Goal: Check status: Check status

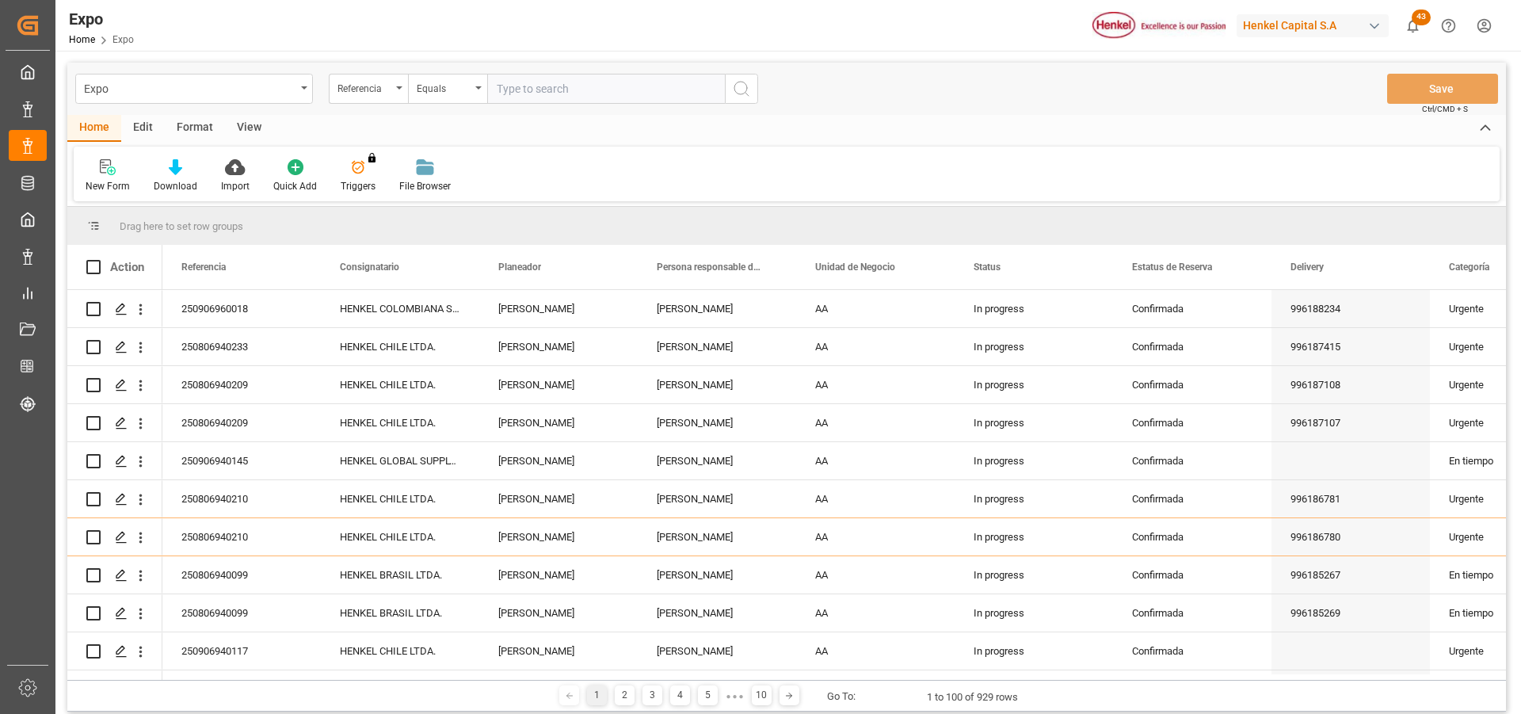
click at [533, 86] on input "text" at bounding box center [606, 89] width 238 height 30
type input "250906940117"
click at [734, 90] on icon "search button" at bounding box center [741, 88] width 19 height 19
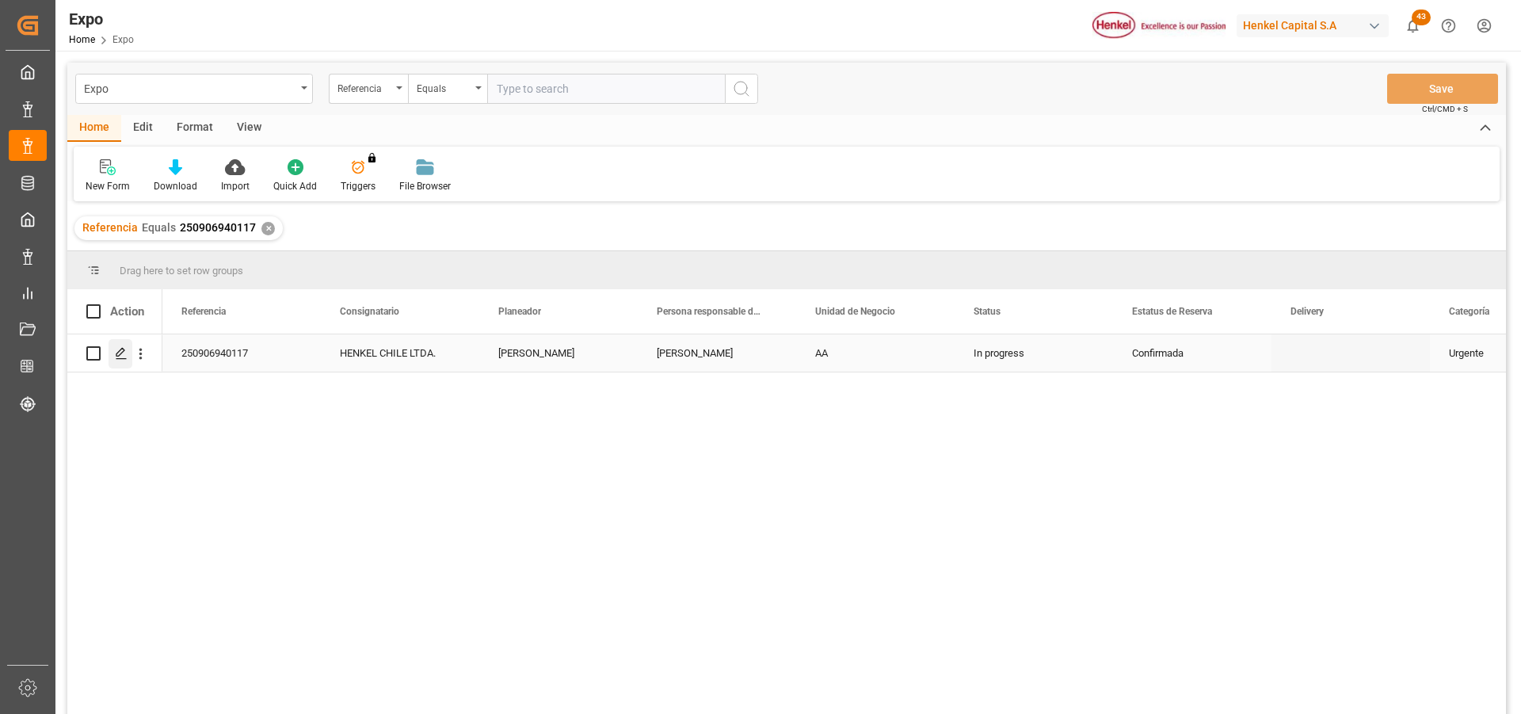
click at [114, 355] on div "Press SPACE to select this row." at bounding box center [121, 353] width 24 height 29
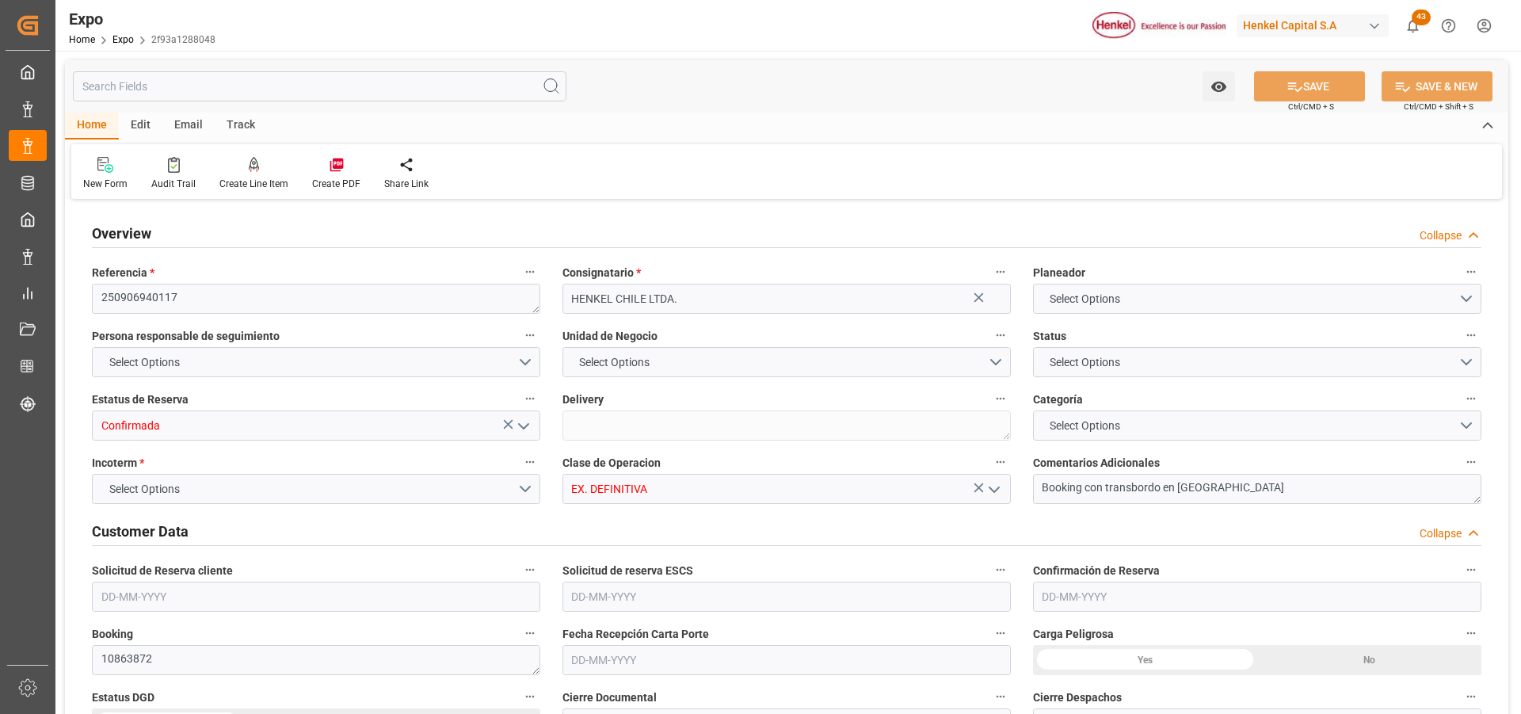
type input "9975636"
type input "MXZLO"
type input "CLSAI"
type input "[DATE]"
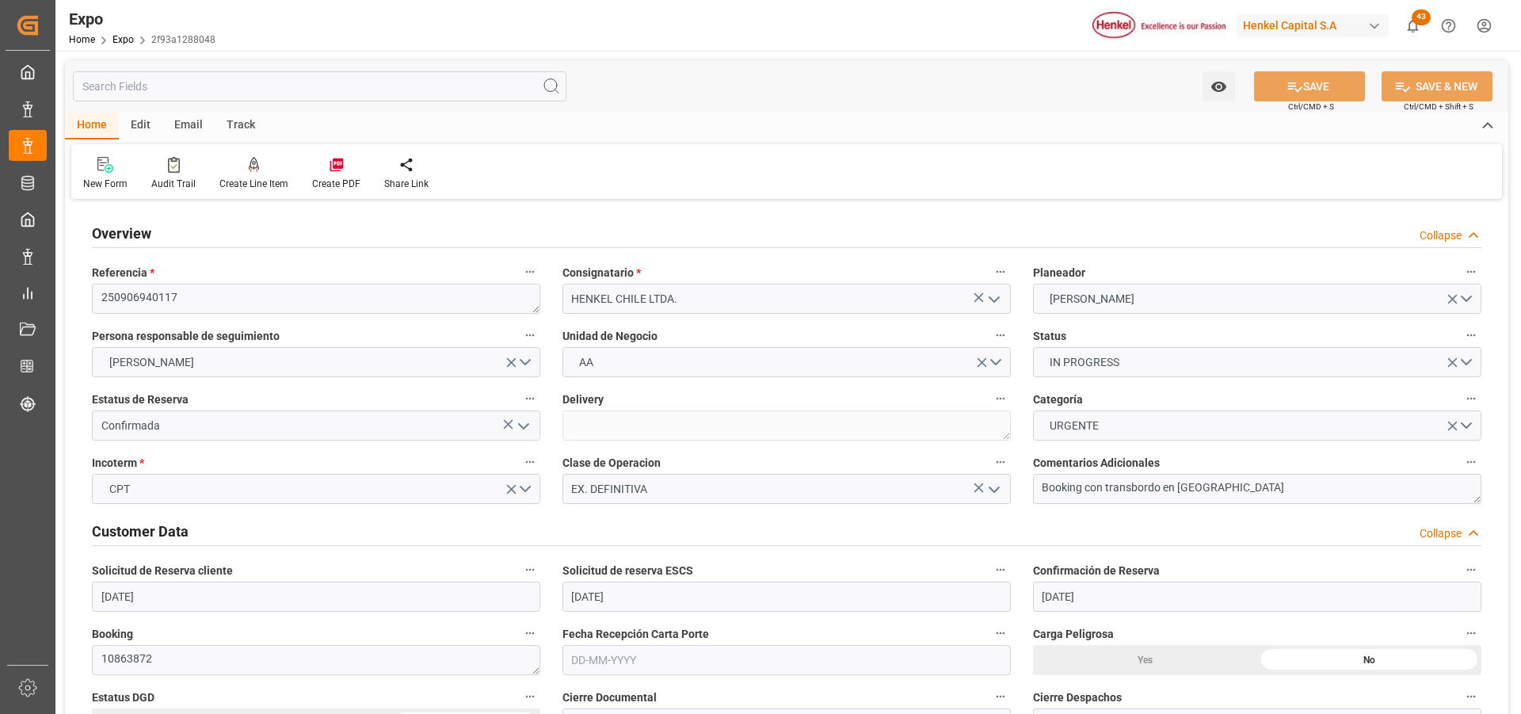
type input "[DATE]"
type input "[DATE] 00:00"
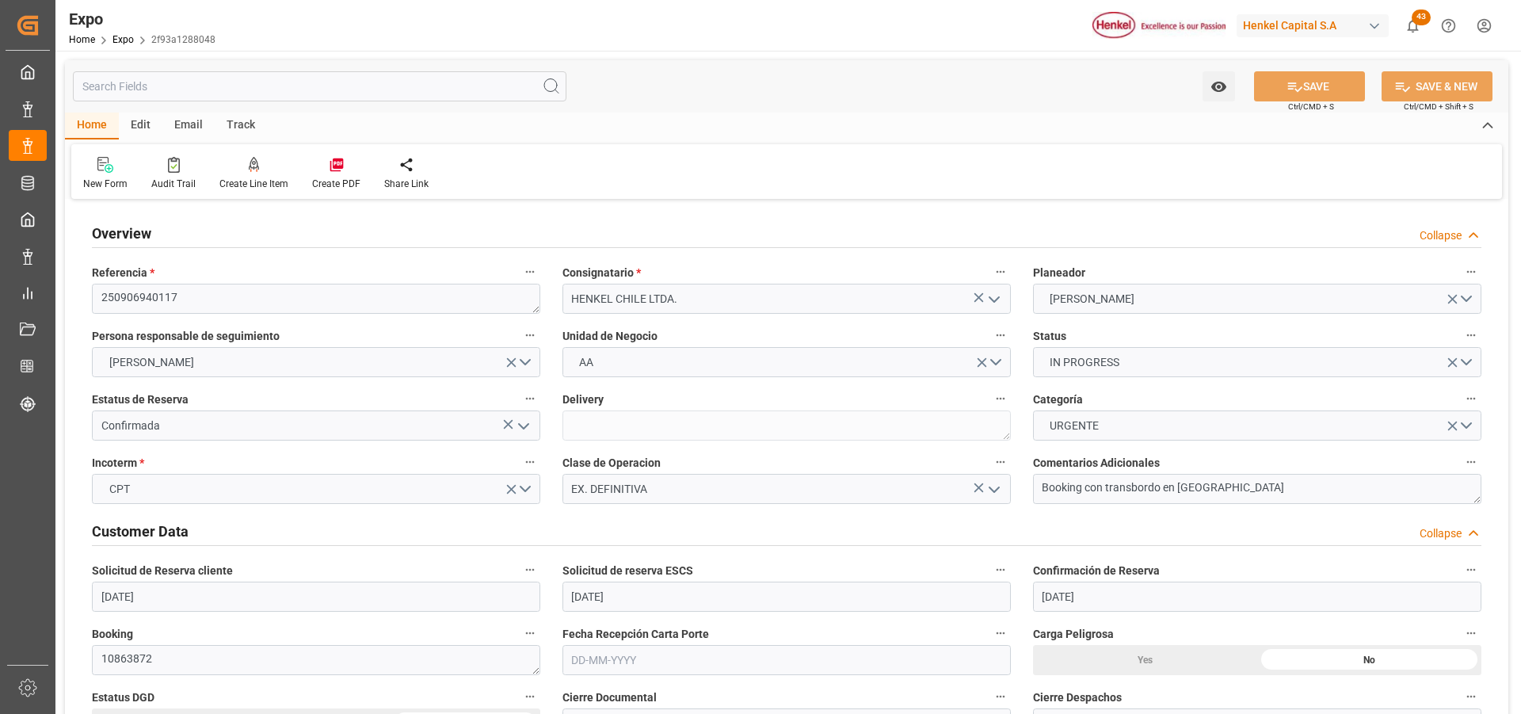
type input "[DATE] 00:00"
type input "[DATE] 11:06"
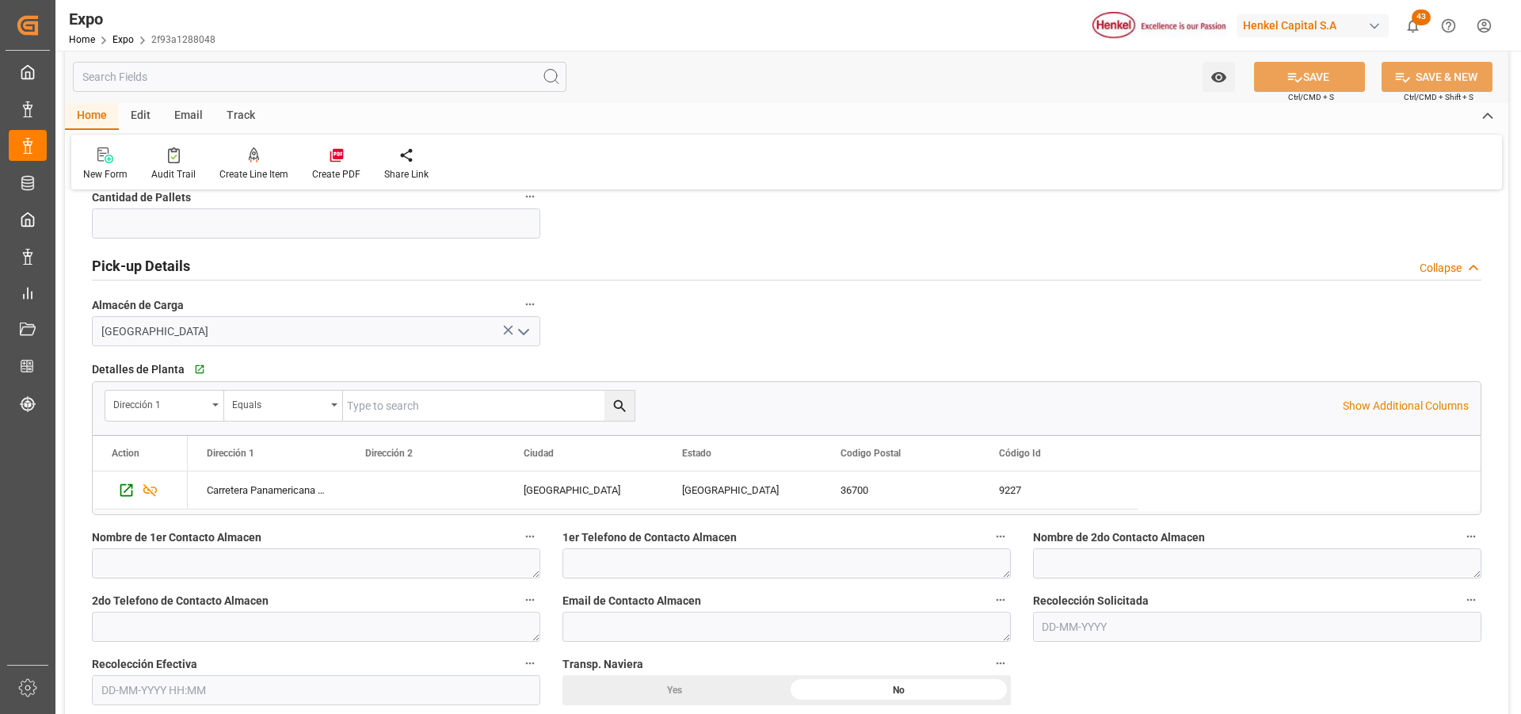
scroll to position [1268, 0]
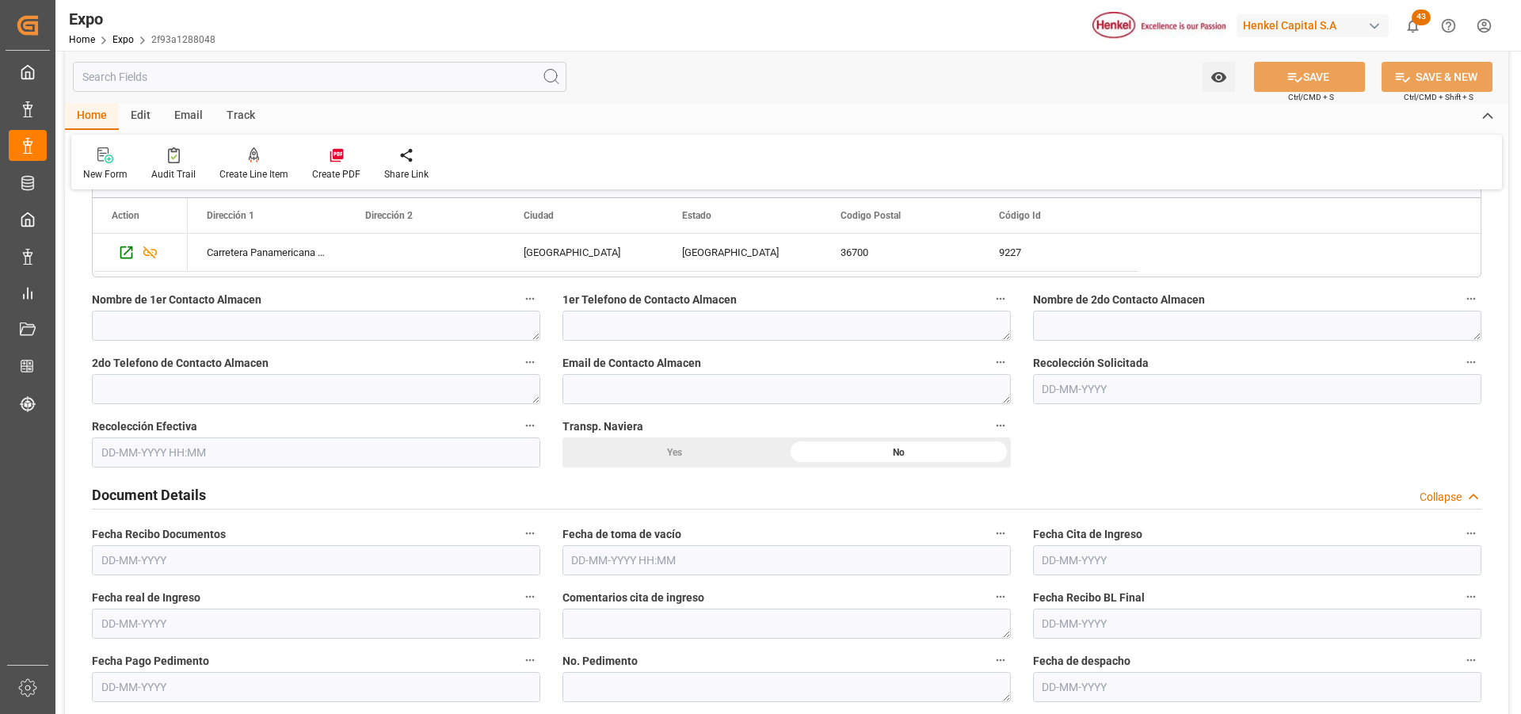
click at [1066, 394] on input "text" at bounding box center [1257, 389] width 448 height 30
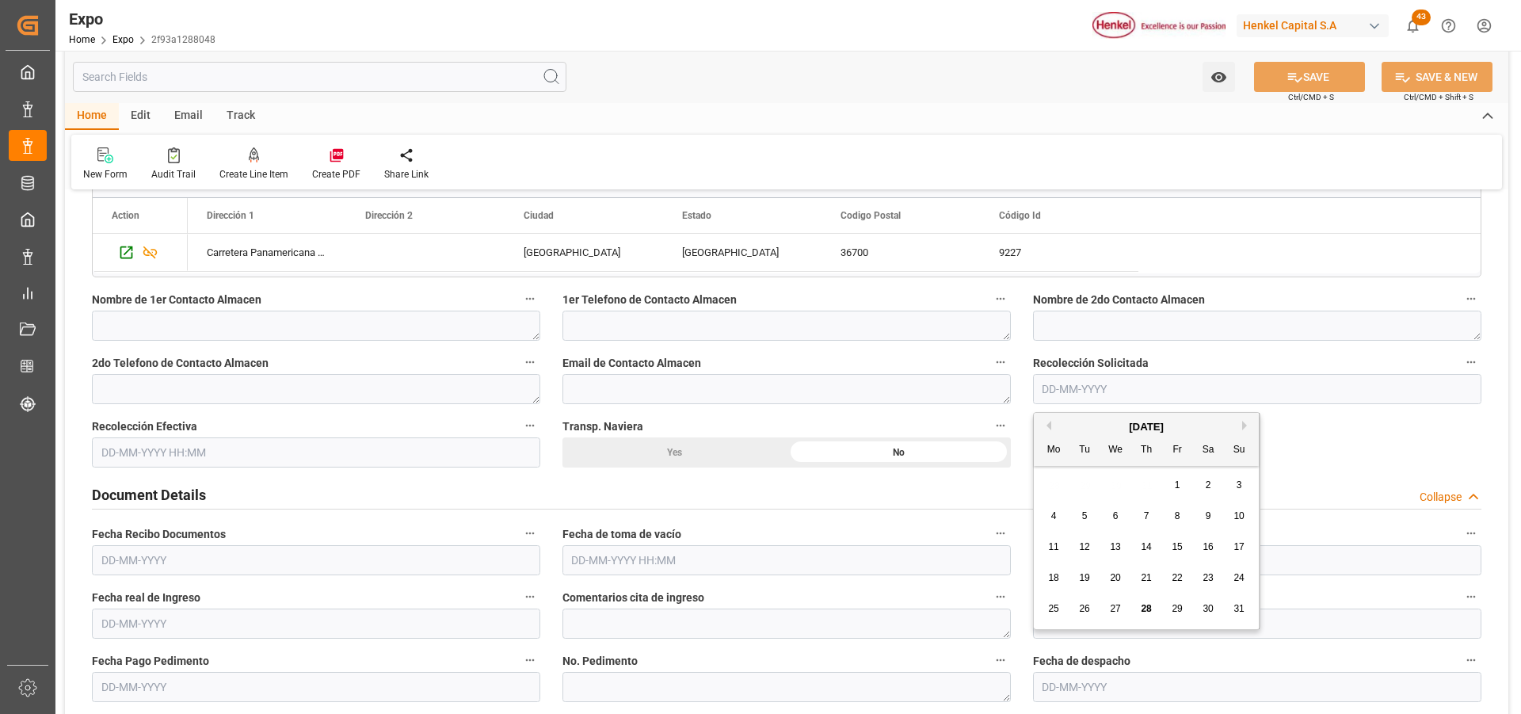
click at [1183, 484] on div "1" at bounding box center [1178, 485] width 20 height 19
type input "[DATE]"
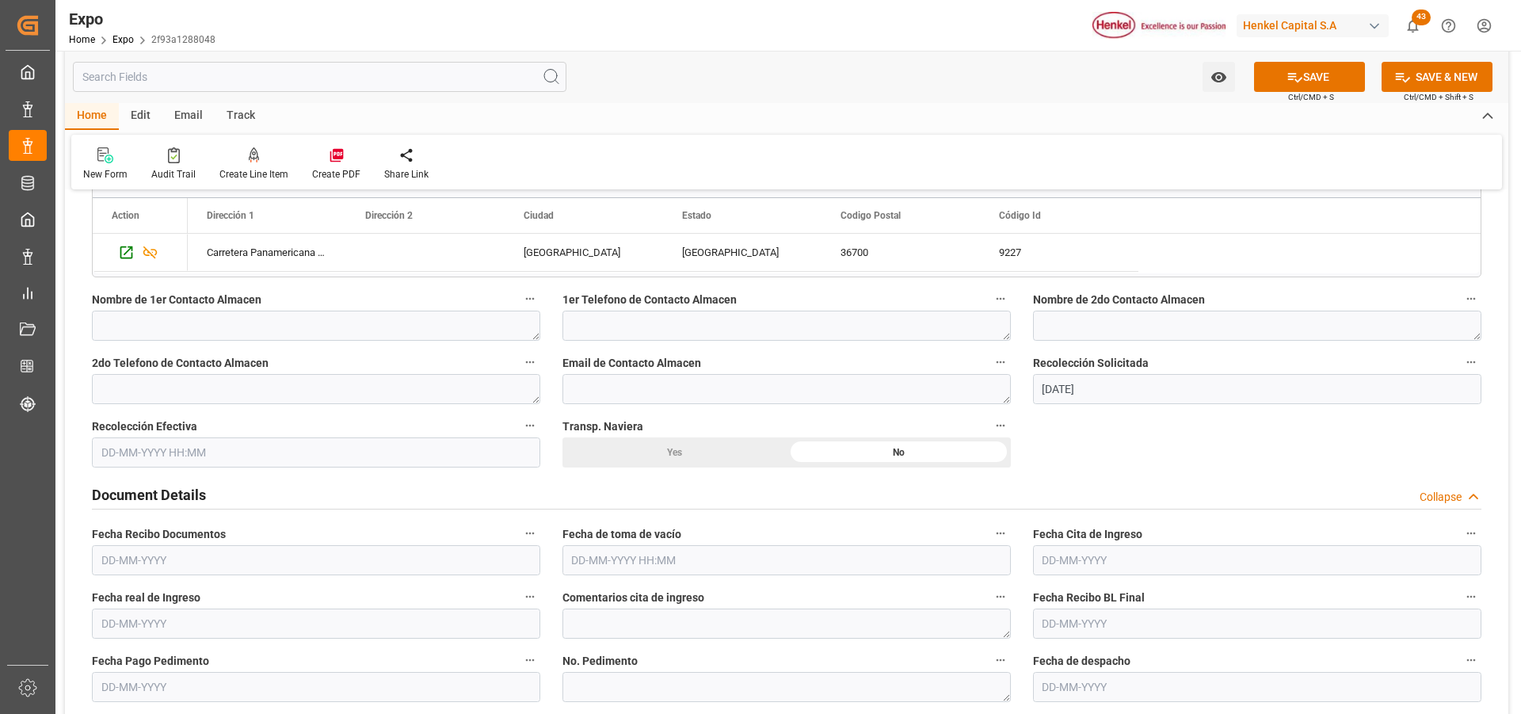
scroll to position [1347, 0]
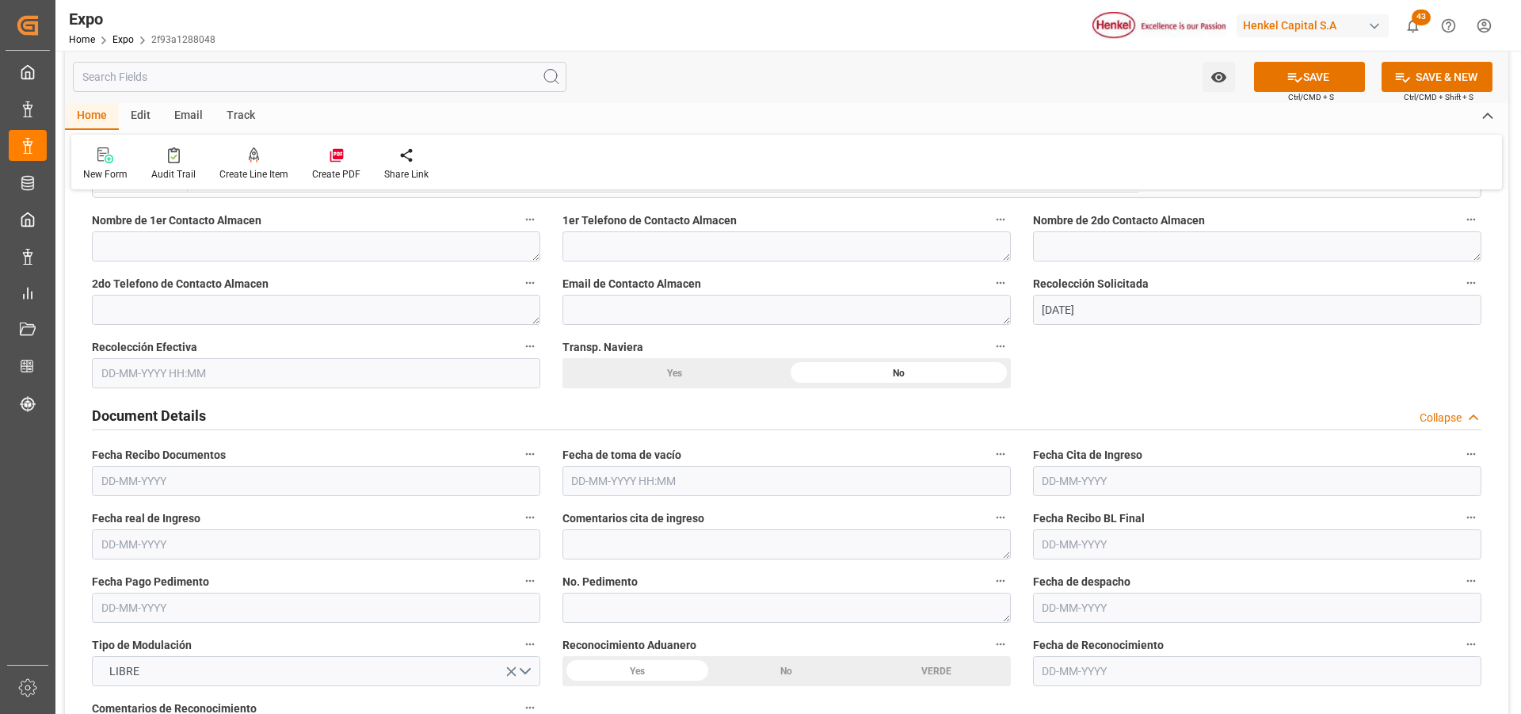
click at [679, 481] on input "text" at bounding box center [786, 481] width 448 height 30
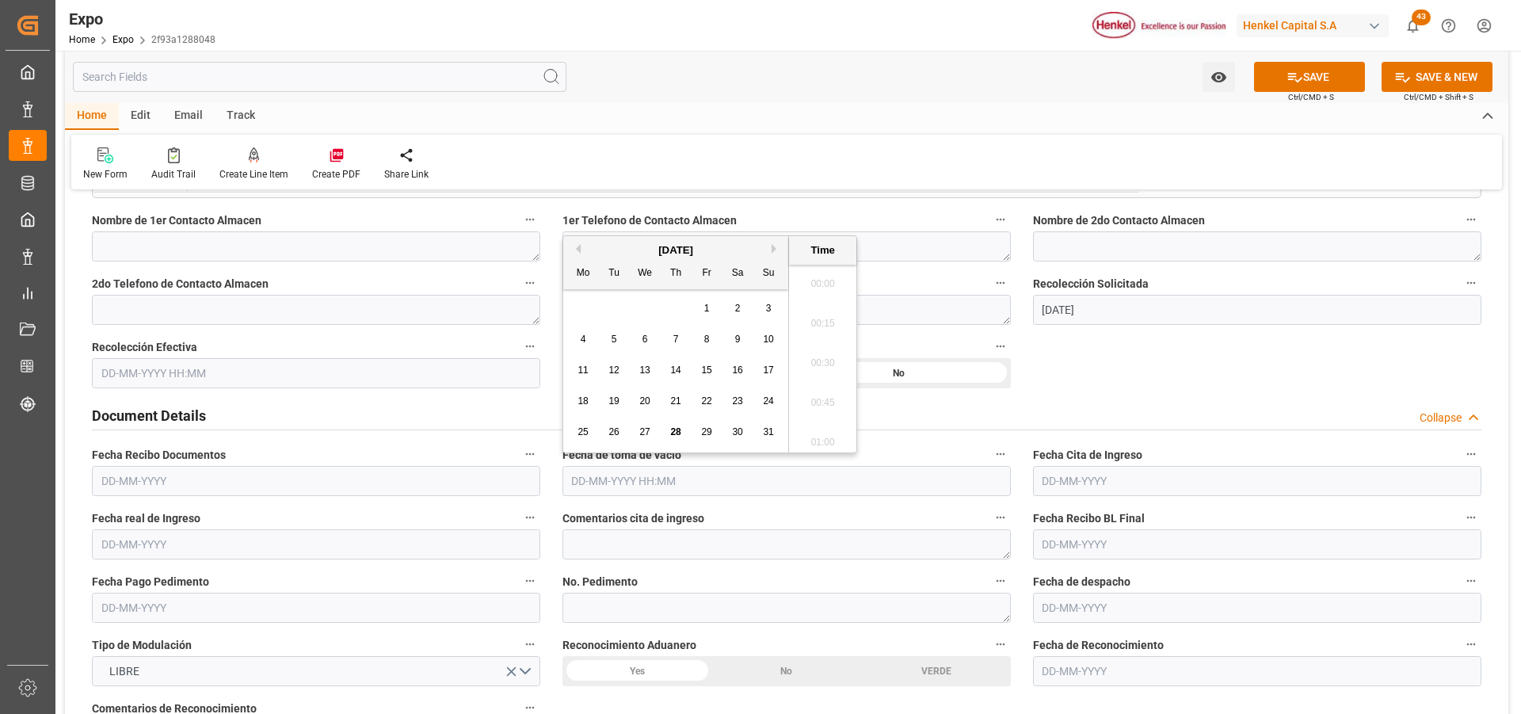
scroll to position [1986, 0]
click at [737, 429] on span "30" at bounding box center [737, 431] width 10 height 11
type input "[DATE] 00:00"
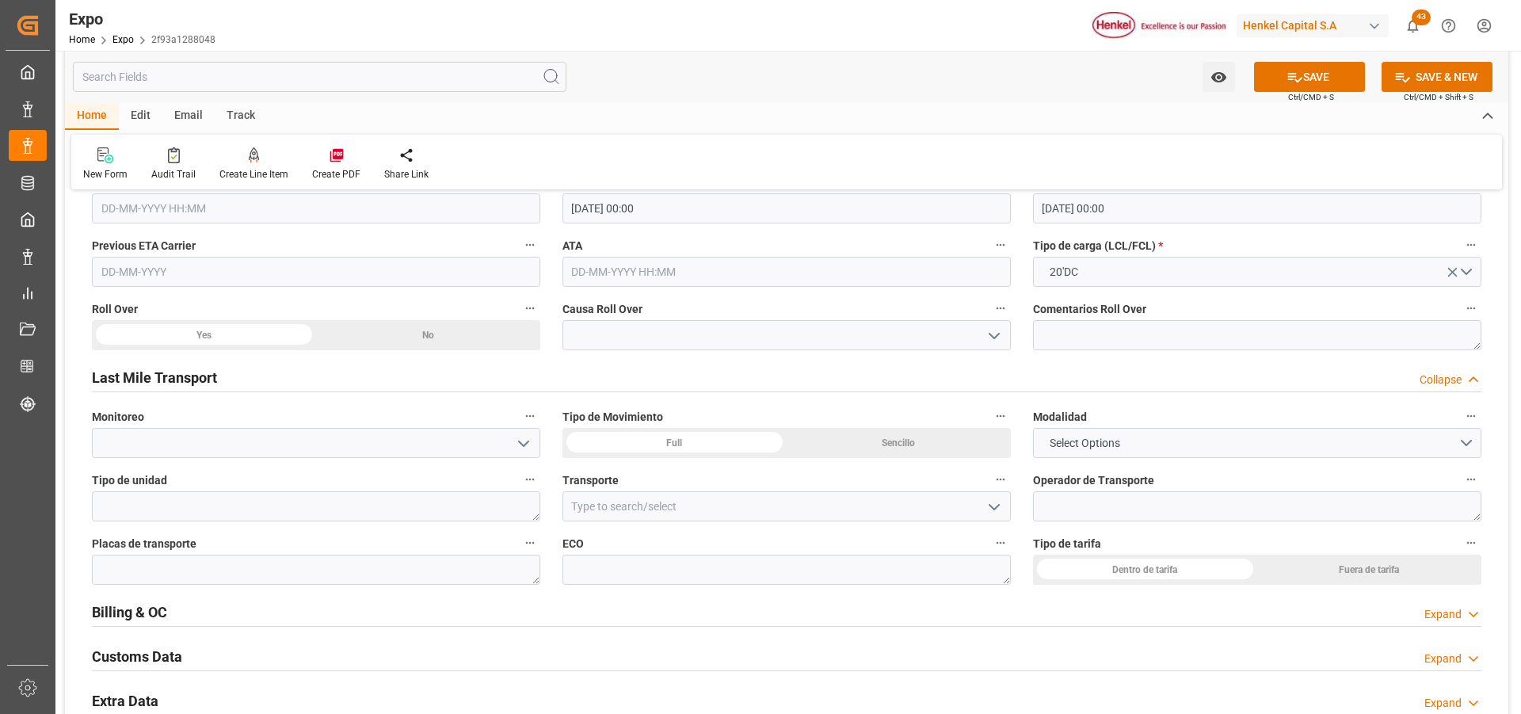
scroll to position [2456, 0]
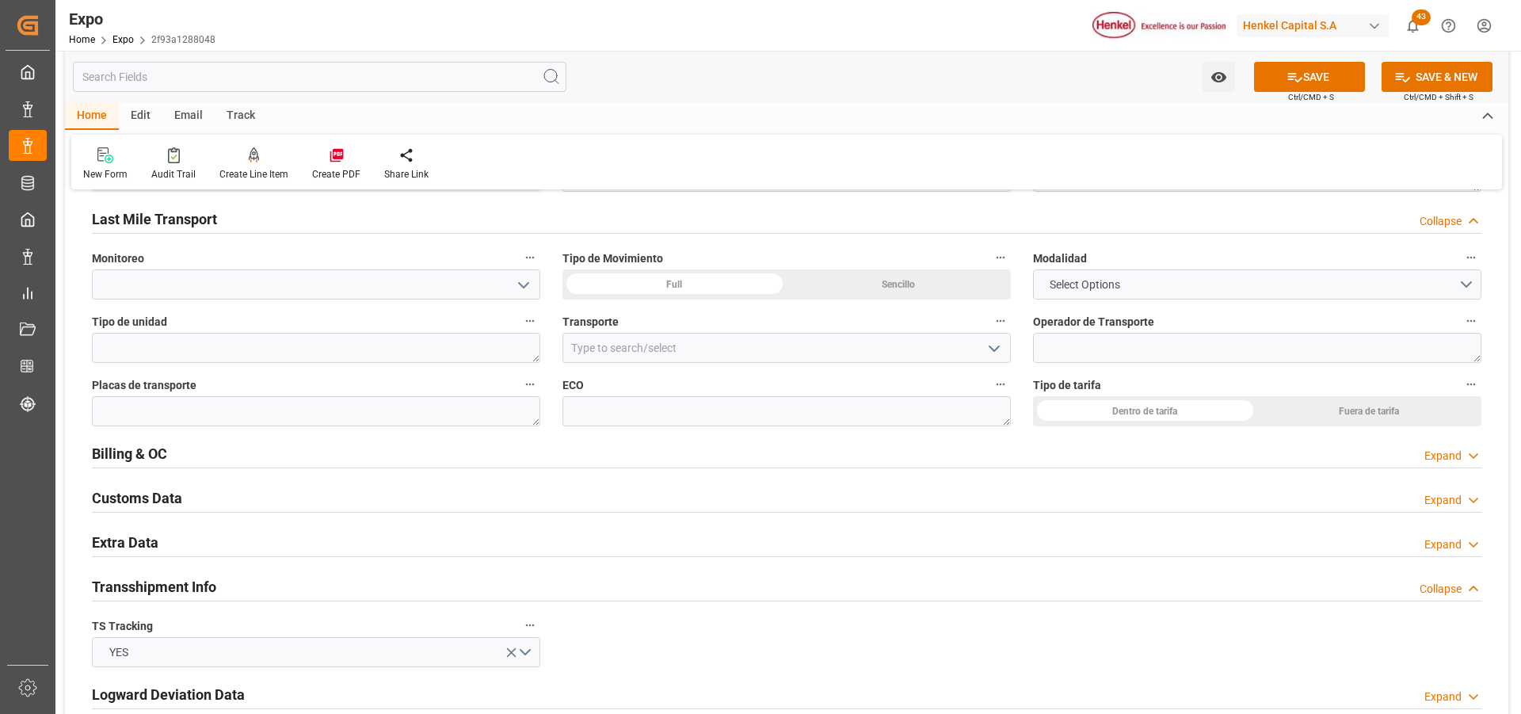
click at [890, 284] on div "Sencillo" at bounding box center [899, 284] width 224 height 30
click at [1098, 284] on span "Select Options" at bounding box center [1085, 284] width 86 height 17
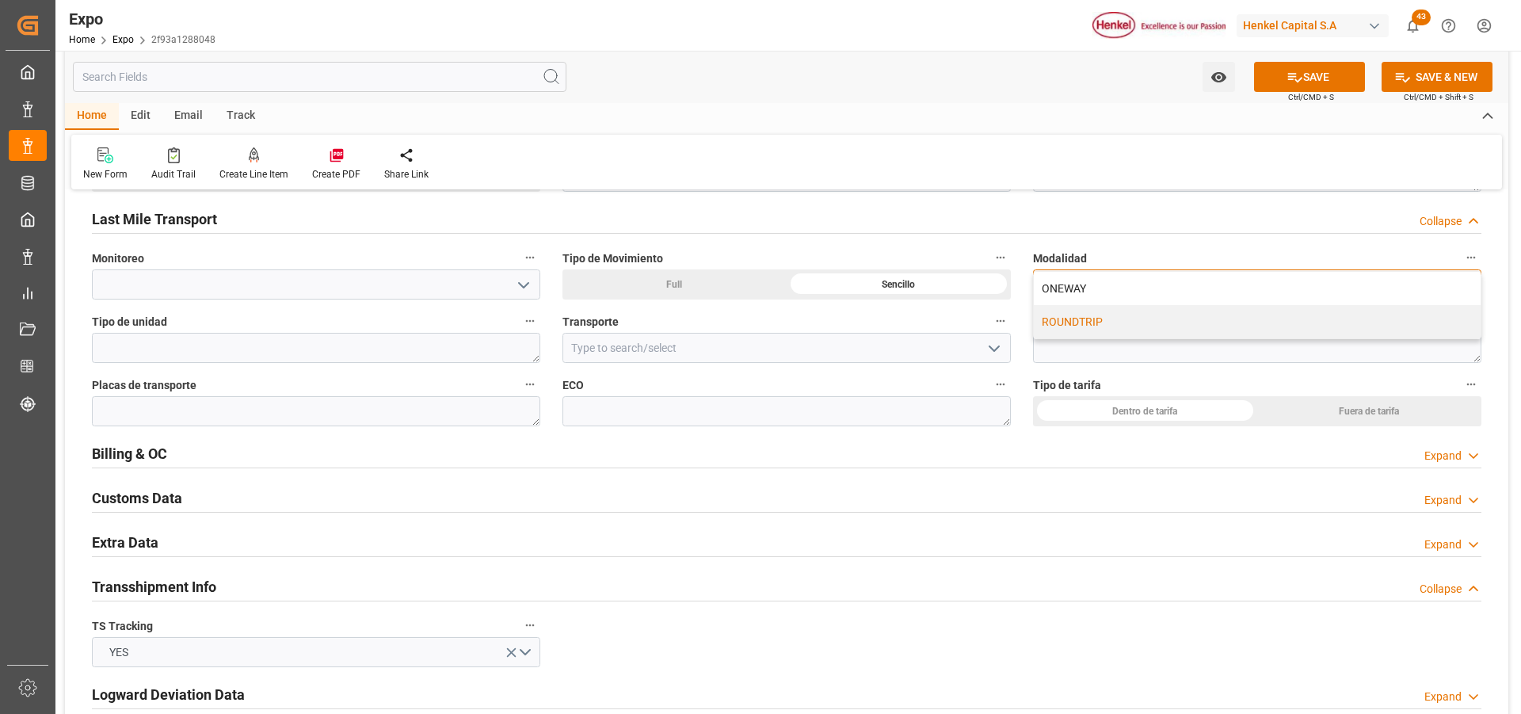
click at [1096, 317] on div "ROUNDTRIP" at bounding box center [1257, 321] width 447 height 33
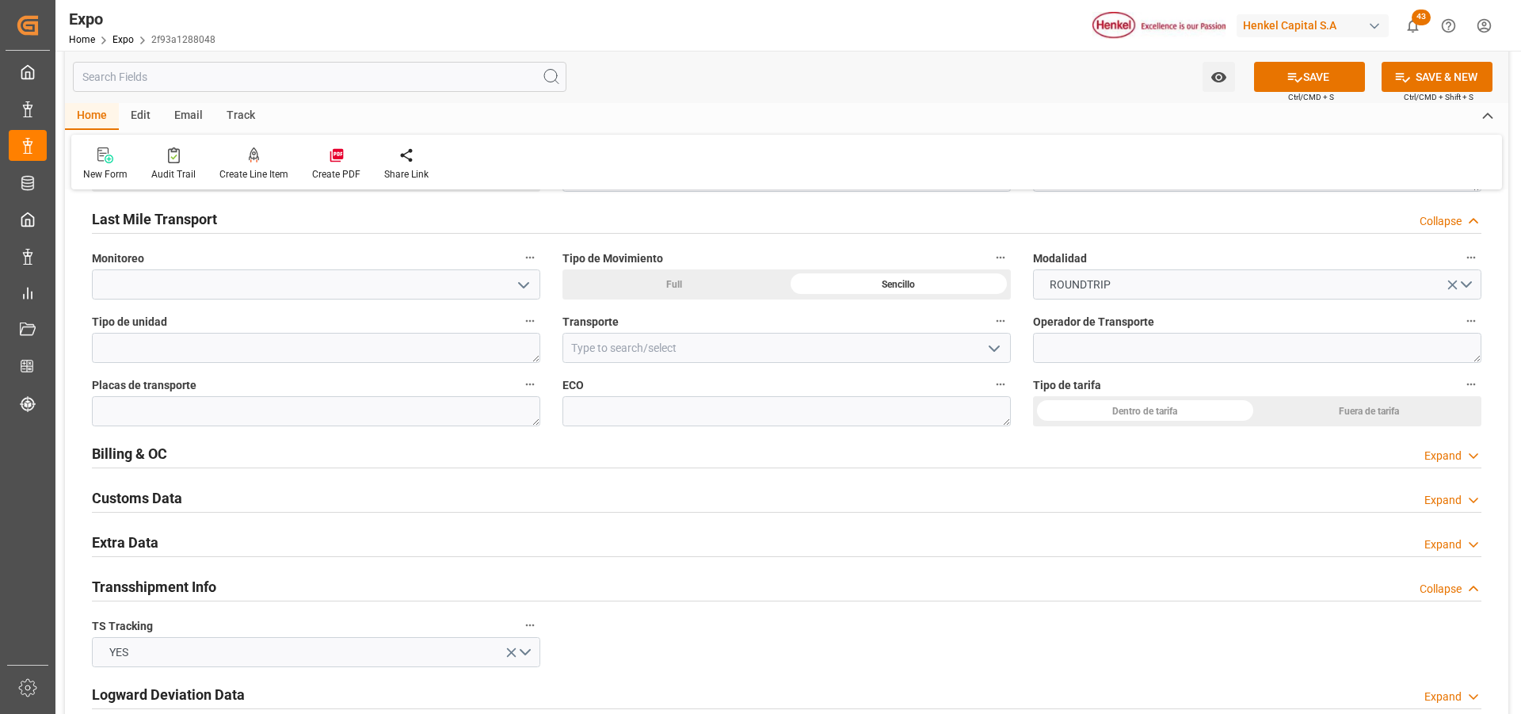
click at [1112, 417] on div "Dentro de tarifa" at bounding box center [1145, 411] width 224 height 30
click at [739, 338] on input at bounding box center [786, 348] width 448 height 30
click at [722, 377] on div "TRANSORTES VIKINGO" at bounding box center [786, 383] width 447 height 36
type input "TRANSORTES VIKINGO"
click at [1444, 542] on div "Expand" at bounding box center [1442, 544] width 37 height 17
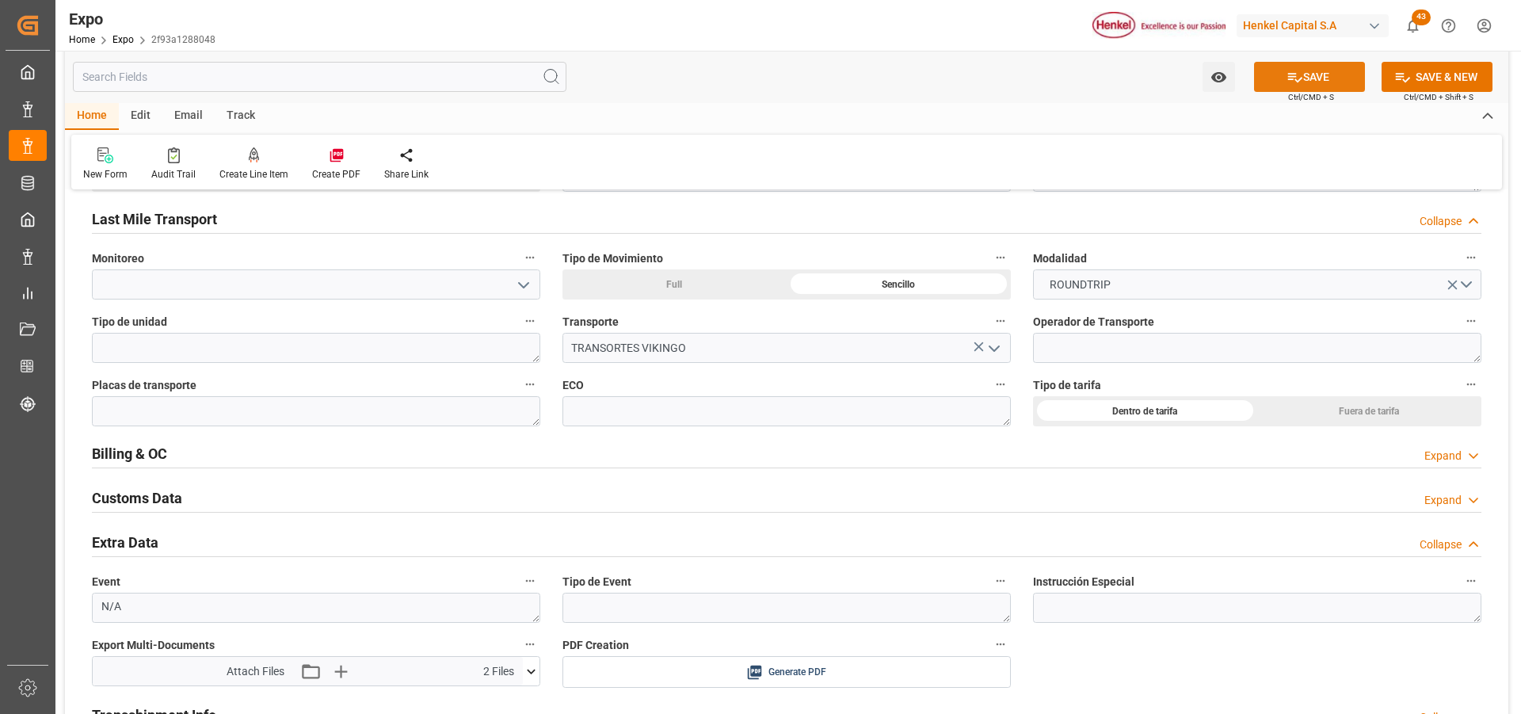
click at [1287, 71] on icon at bounding box center [1295, 77] width 17 height 17
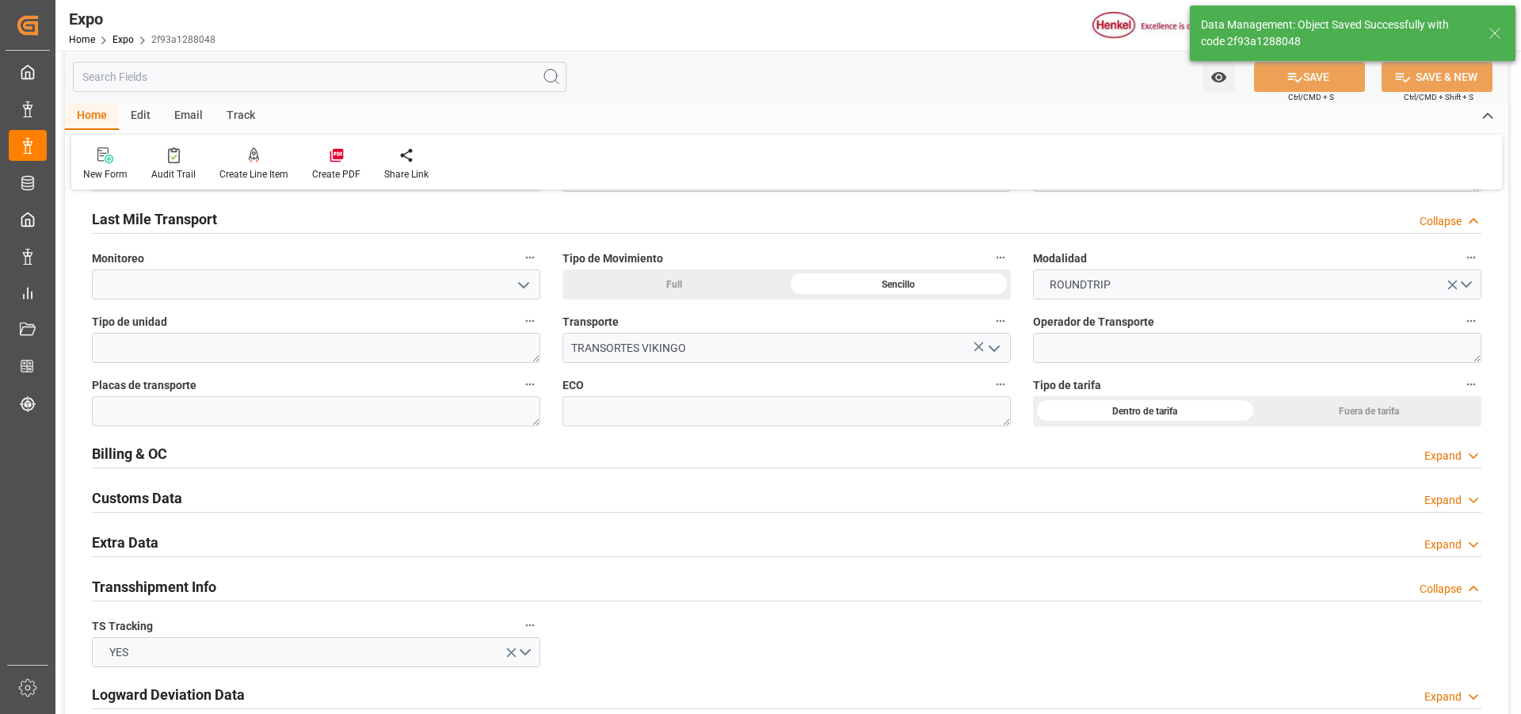
type textarea "[PERSON_NAME]"
type input "TRANSORTES VIKINGO"
type input "[DATE] 19:03"
